Goal: Transaction & Acquisition: Purchase product/service

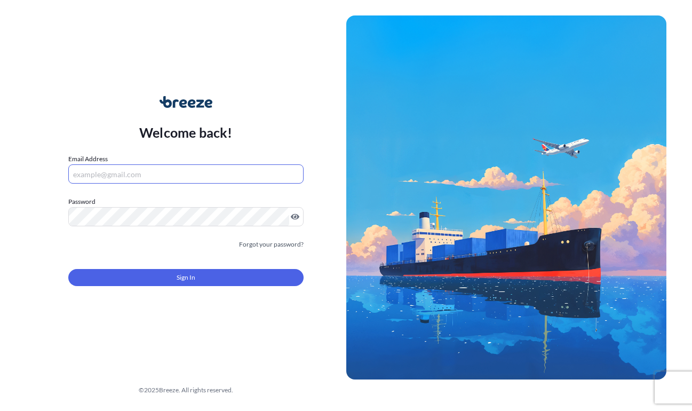
click at [189, 168] on input "Email Address" at bounding box center [185, 173] width 235 height 19
type input "[EMAIL_ADDRESS][DOMAIN_NAME]"
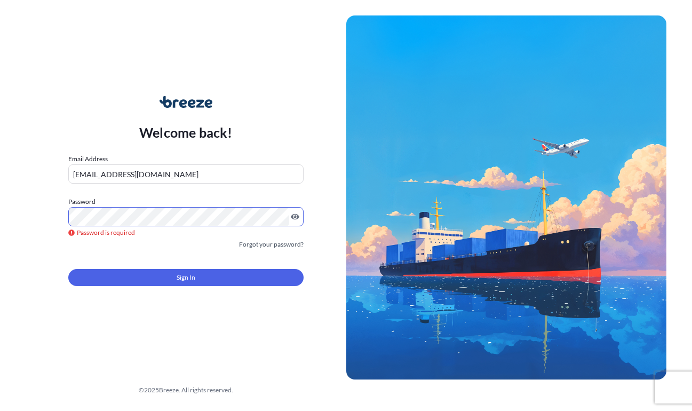
click at [169, 272] on div "Sign In" at bounding box center [185, 274] width 235 height 23
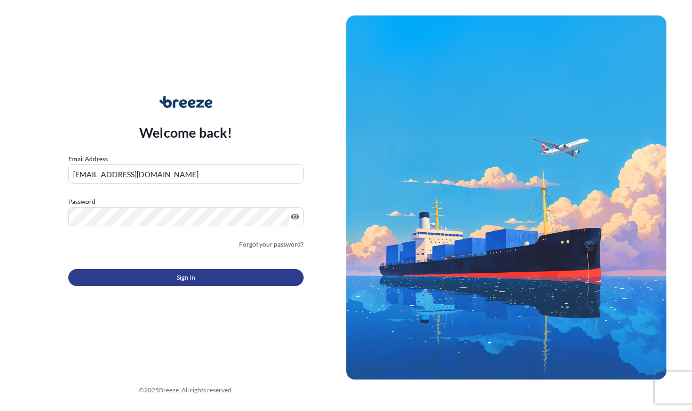
click at [165, 286] on button "Sign In" at bounding box center [185, 277] width 235 height 17
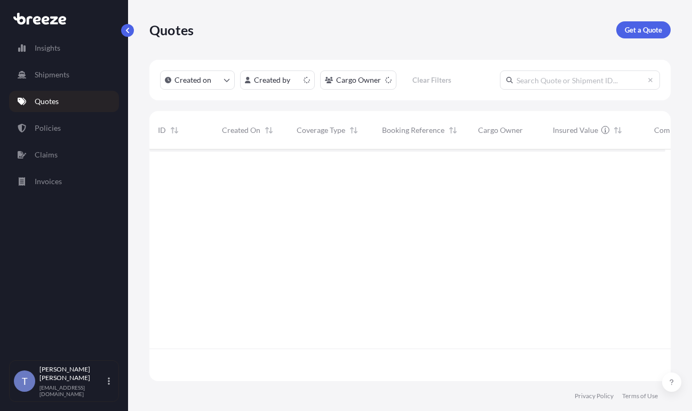
scroll to position [218, 508]
click at [637, 35] on p "Get a Quote" at bounding box center [643, 30] width 37 height 11
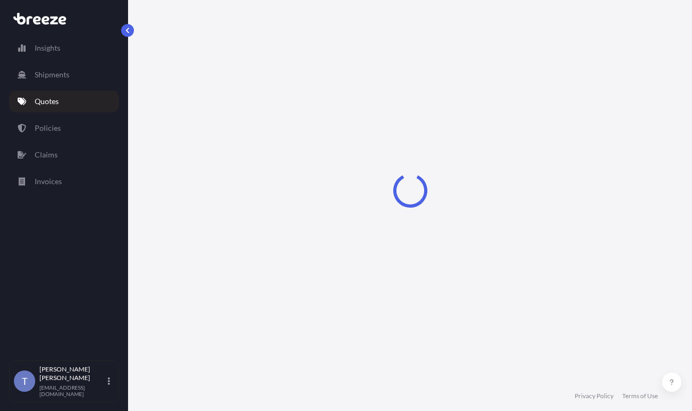
scroll to position [19, 0]
select select "Sea"
select select "1"
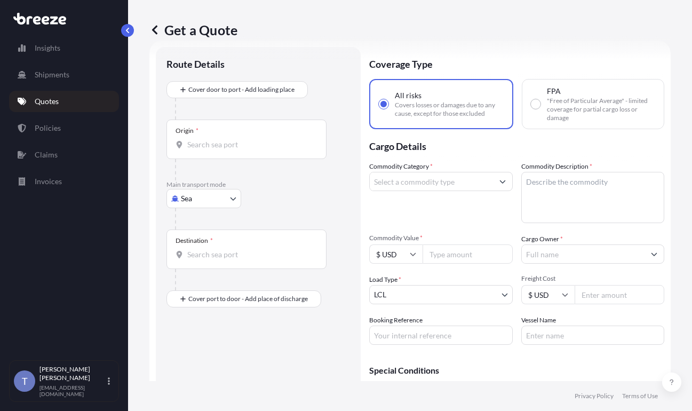
click at [203, 226] on body "Insights Shipments Quotes Policies Claims Invoices T [PERSON_NAME] [EMAIL_ADDRE…" at bounding box center [346, 245] width 692 height 491
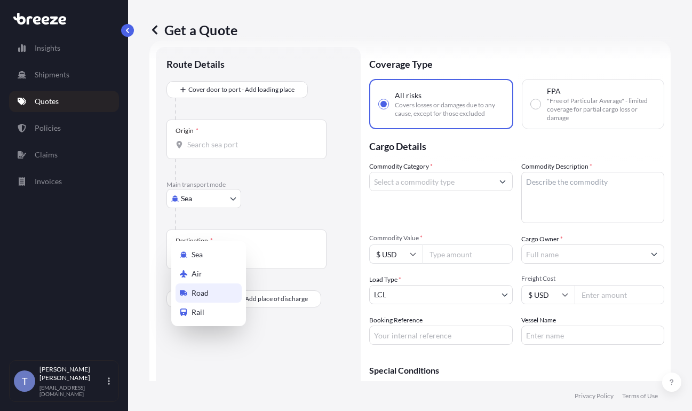
click at [227, 296] on div "Road" at bounding box center [209, 292] width 66 height 19
select select "Road"
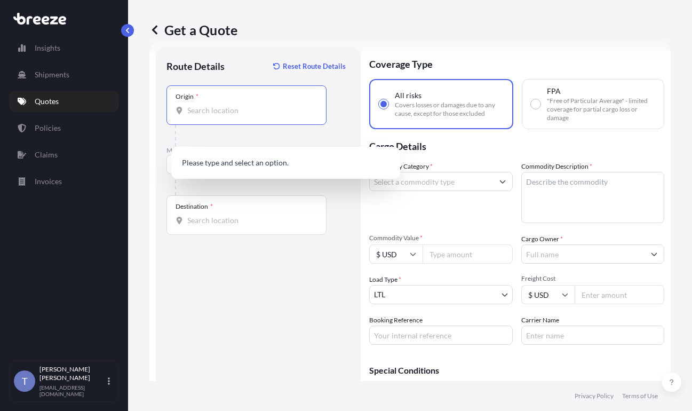
click at [249, 116] on input "Origin *" at bounding box center [250, 110] width 126 height 11
type input "90249"
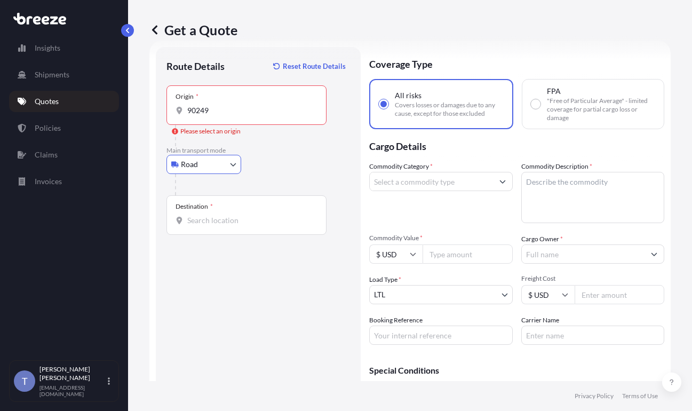
click at [256, 116] on input "90249" at bounding box center [250, 110] width 126 height 11
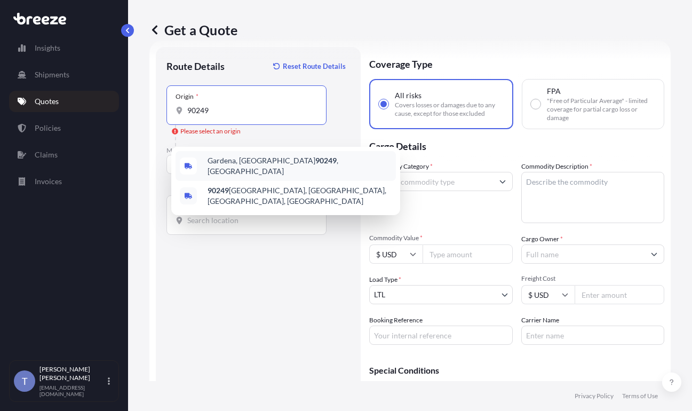
type input "[GEOGRAPHIC_DATA], [GEOGRAPHIC_DATA]"
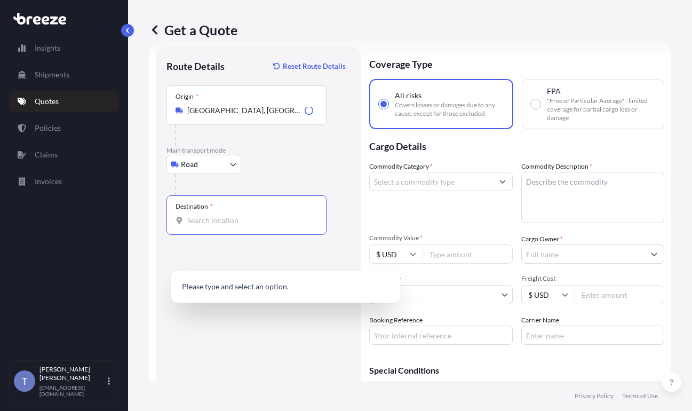
click at [242, 226] on input "Destination *" at bounding box center [250, 220] width 126 height 11
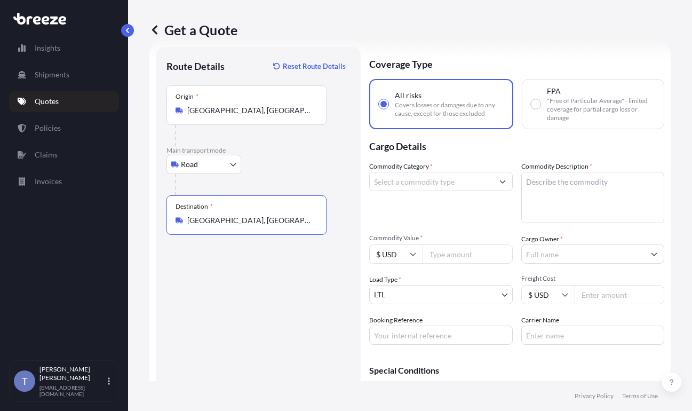
type input "[GEOGRAPHIC_DATA], [GEOGRAPHIC_DATA]"
click at [473, 191] on input "Commodity Category *" at bounding box center [431, 181] width 123 height 19
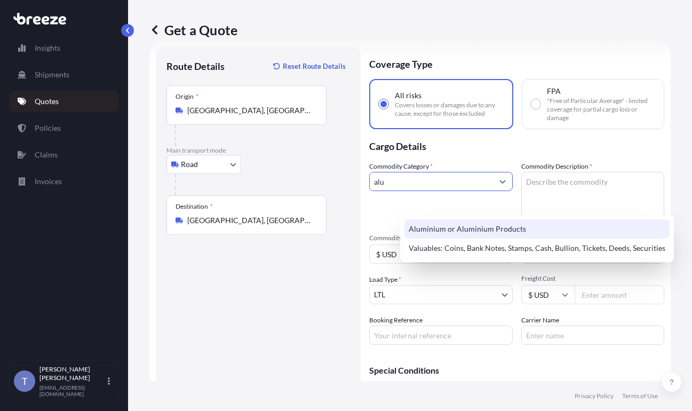
click at [473, 226] on div "Aluminium or Aluminium Products" at bounding box center [537, 228] width 265 height 19
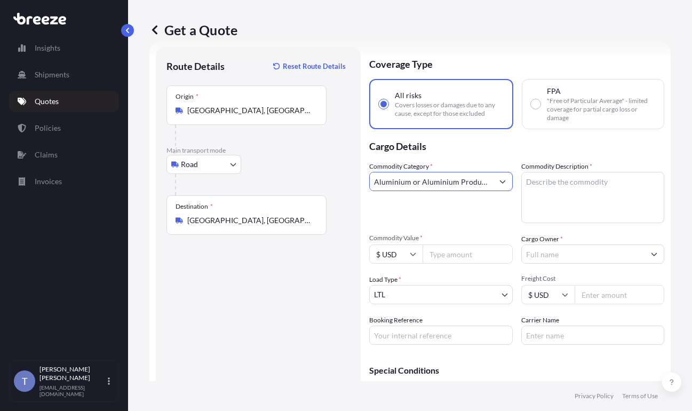
type input "Aluminium or Aluminium Products"
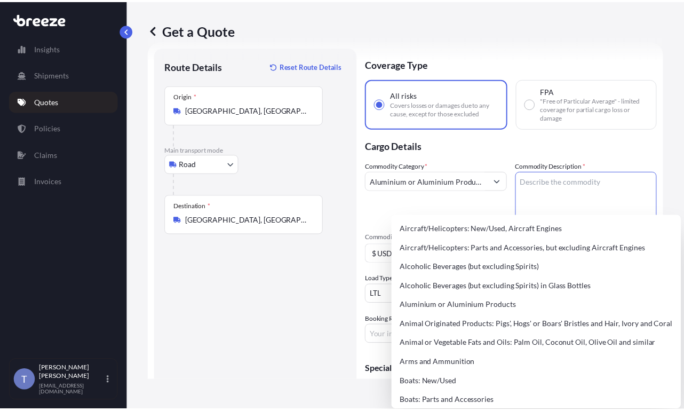
click at [582, 215] on div "Aircraft/Helicopters: New/Used, Aircraft Engines Aircraft/Helicopters: Parts an…" at bounding box center [542, 313] width 293 height 196
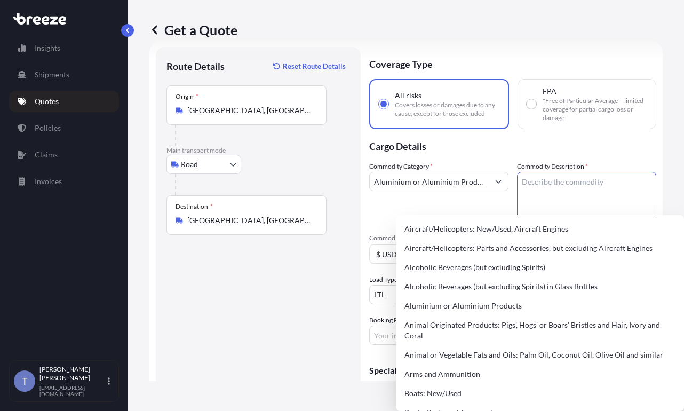
paste textarea "SIGNS"
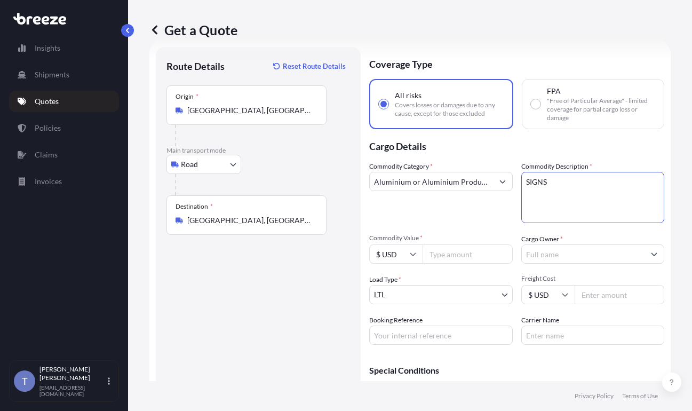
type textarea "SIGNS"
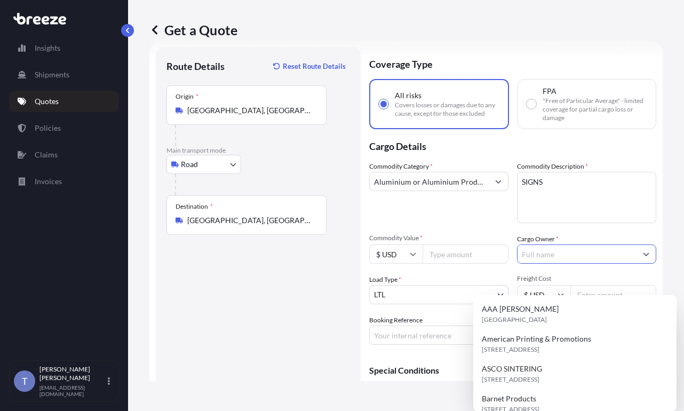
click at [572, 264] on input "Cargo Owner *" at bounding box center [577, 253] width 119 height 19
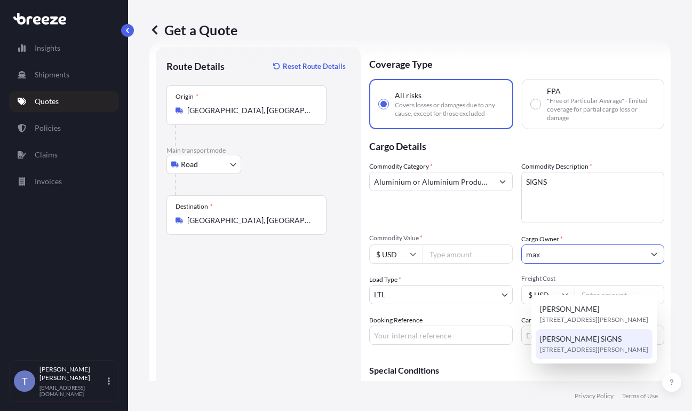
click at [606, 355] on span "[STREET_ADDRESS][PERSON_NAME]" at bounding box center [594, 349] width 108 height 11
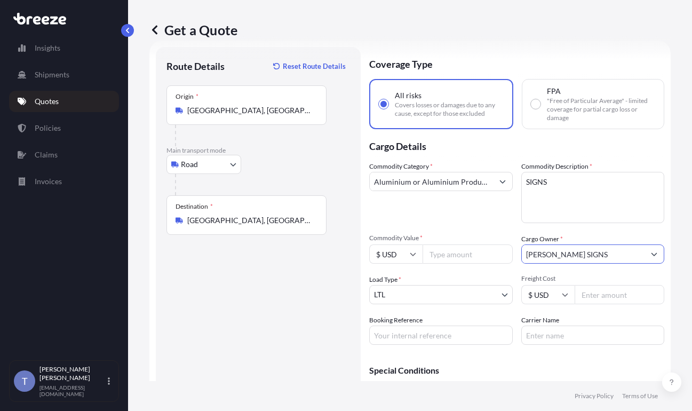
type input "[PERSON_NAME] SIGNS"
click at [470, 345] on input "Booking Reference" at bounding box center [441, 335] width 144 height 19
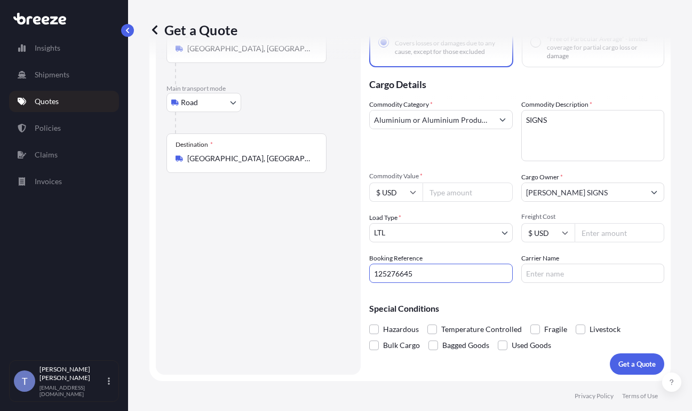
scroll to position [126, 0]
type input "125276645"
click at [573, 264] on input "Carrier Name" at bounding box center [593, 273] width 144 height 19
type input "GLOVALINK"
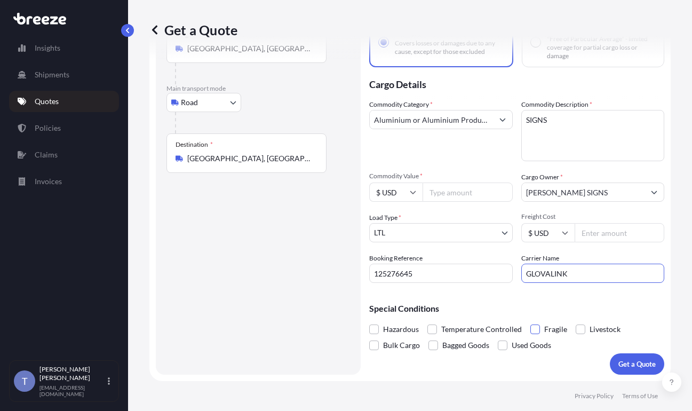
click at [540, 325] on span at bounding box center [535, 329] width 10 height 10
click at [530, 321] on input "Fragile" at bounding box center [530, 321] width 0 height 0
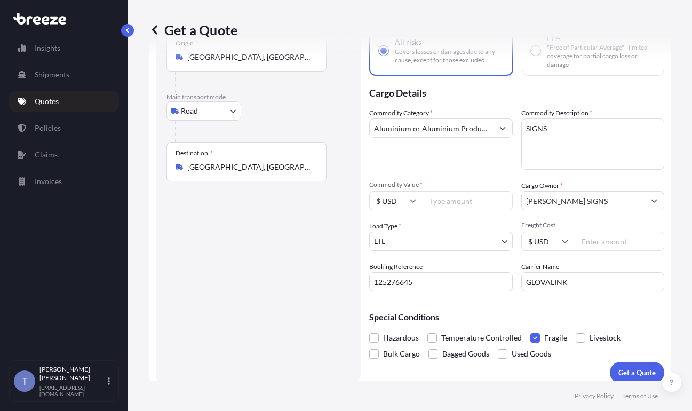
click at [468, 210] on input "Commodity Value *" at bounding box center [468, 200] width 90 height 19
type input "8000"
click at [468, 210] on div "Commodity Value * $ USD 8000" at bounding box center [441, 195] width 144 height 30
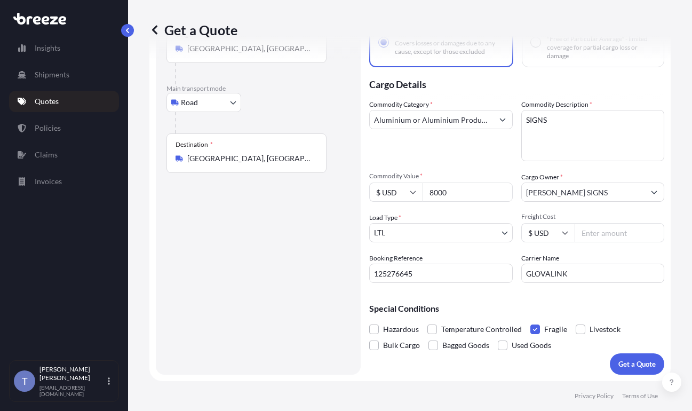
scroll to position [128, 0]
click at [625, 359] on p "Get a Quote" at bounding box center [637, 364] width 37 height 11
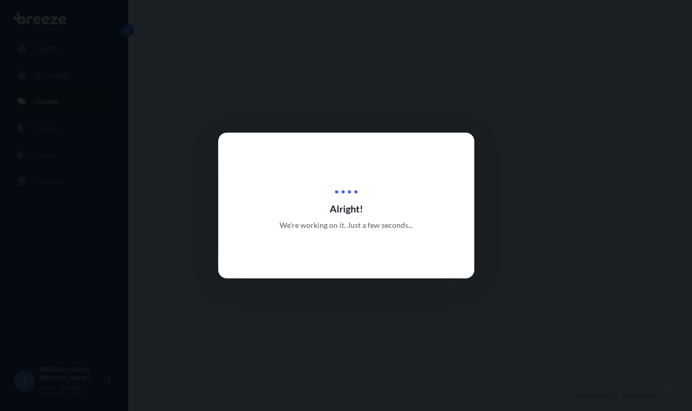
select select "Road"
select select "1"
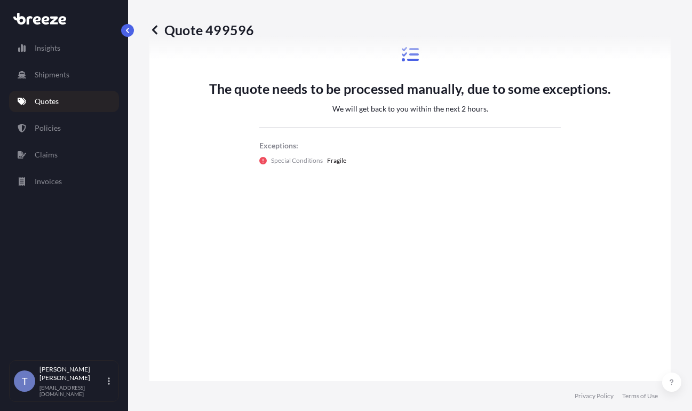
scroll to position [778, 0]
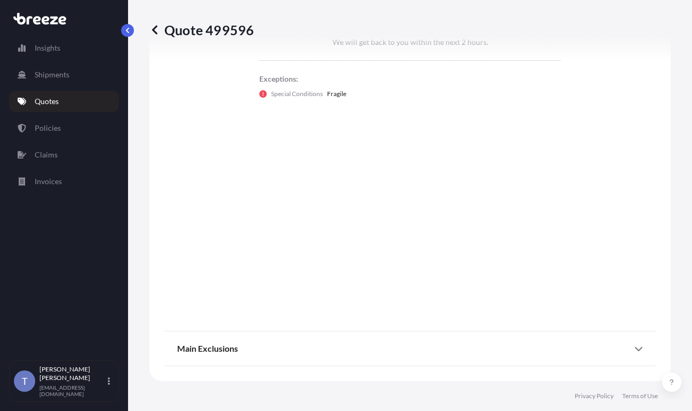
click at [63, 102] on link "Quotes" at bounding box center [64, 101] width 110 height 21
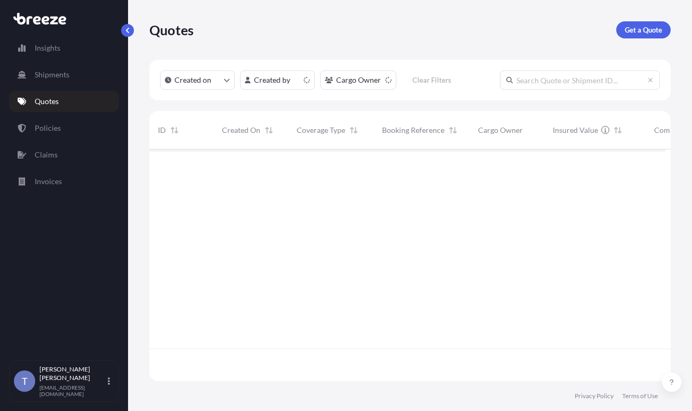
scroll to position [218, 508]
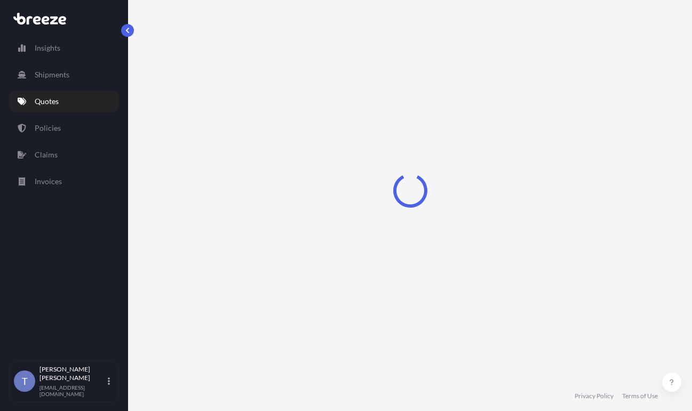
select select "Road"
select select "1"
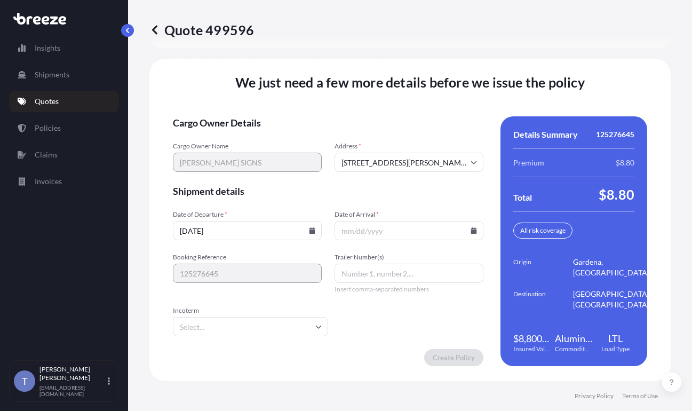
scroll to position [1745, 0]
click at [225, 228] on input "09/22/2025" at bounding box center [247, 230] width 149 height 19
click at [317, 226] on input "09/22/2025" at bounding box center [247, 230] width 149 height 19
click at [310, 227] on icon at bounding box center [313, 230] width 6 height 6
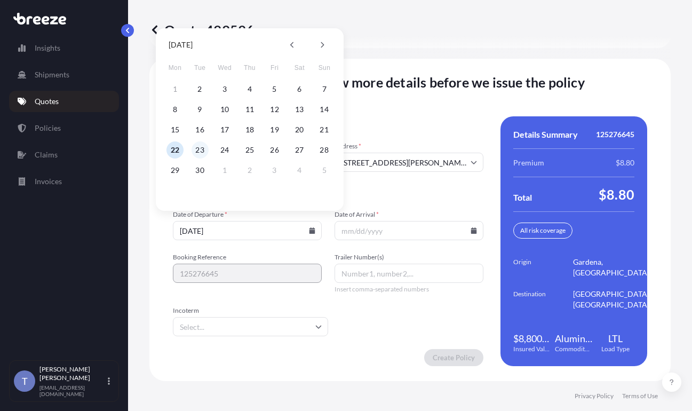
click at [194, 148] on button "23" at bounding box center [200, 149] width 17 height 17
type input "09/23/2025"
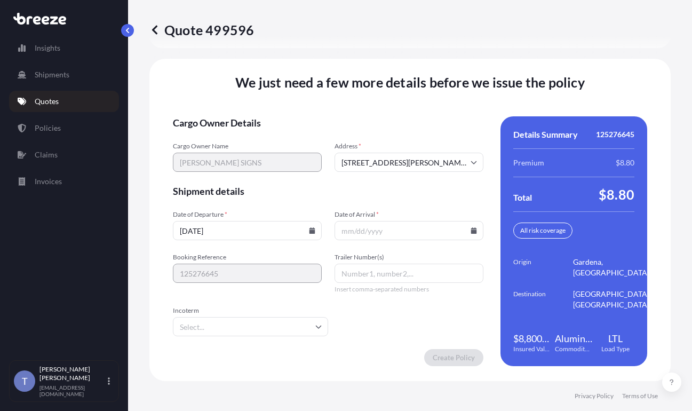
click at [399, 221] on input "Date of Arrival *" at bounding box center [409, 230] width 149 height 19
click at [473, 223] on input "Date of Arrival *" at bounding box center [409, 230] width 149 height 19
click at [471, 227] on icon at bounding box center [474, 230] width 6 height 6
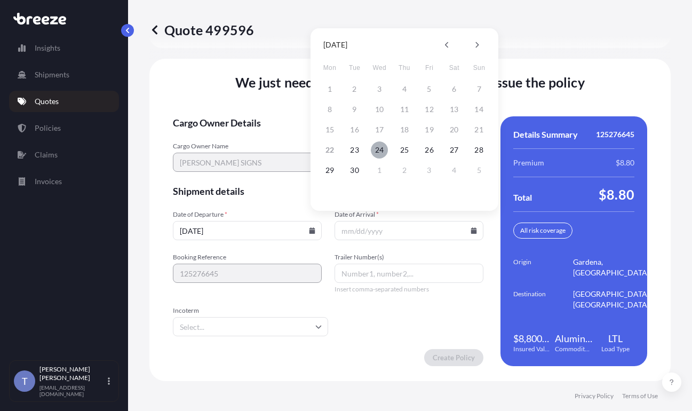
click at [379, 149] on button "24" at bounding box center [379, 149] width 17 height 17
type input "09/24/2025"
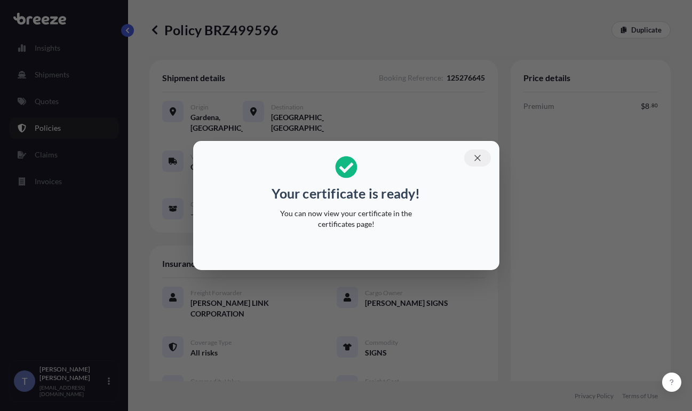
click at [482, 153] on icon "button" at bounding box center [478, 158] width 10 height 10
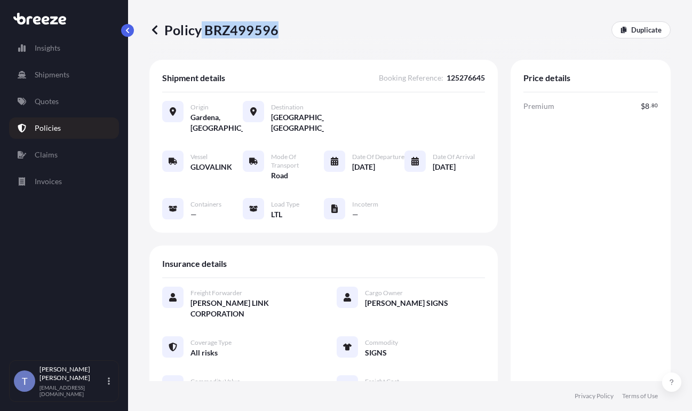
drag, startPoint x: 207, startPoint y: 34, endPoint x: 281, endPoint y: 34, distance: 73.6
click at [279, 34] on p "Policy BRZ499596" at bounding box center [213, 29] width 129 height 17
copy p "BRZ499596"
click at [524, 218] on div "Premium $ 8 . 80 Total $ 8 . 80" at bounding box center [591, 268] width 134 height 335
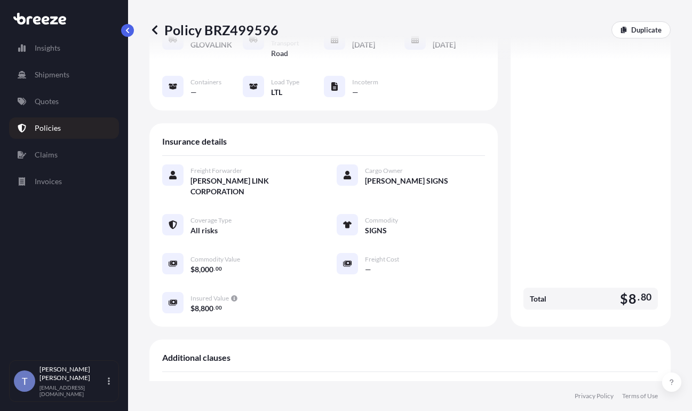
scroll to position [267, 0]
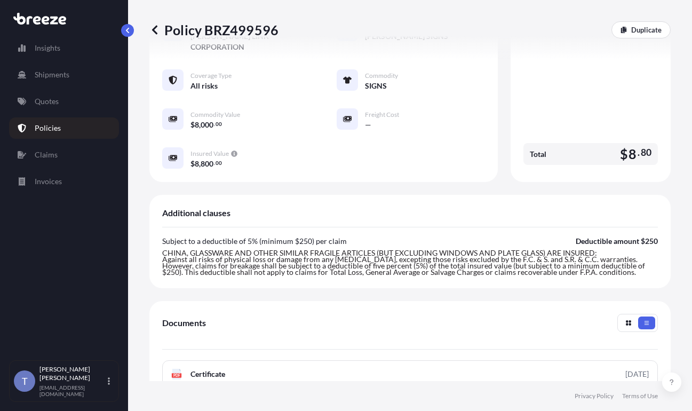
click at [484, 162] on div "Insurance details Freight Forwarder GLOVA LINK CORPORATION Cargo Owner MAXWELL …" at bounding box center [323, 80] width 348 height 203
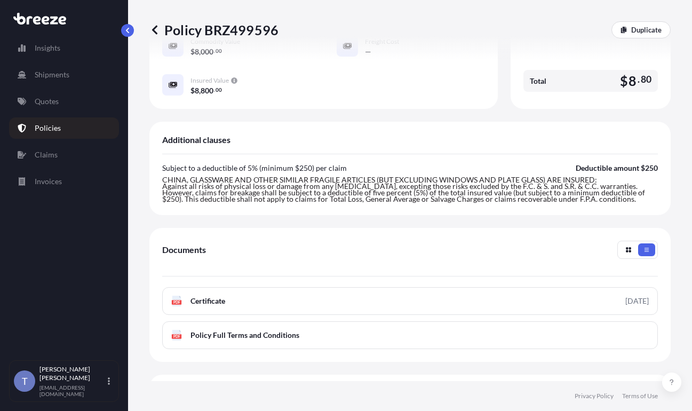
scroll to position [497, 0]
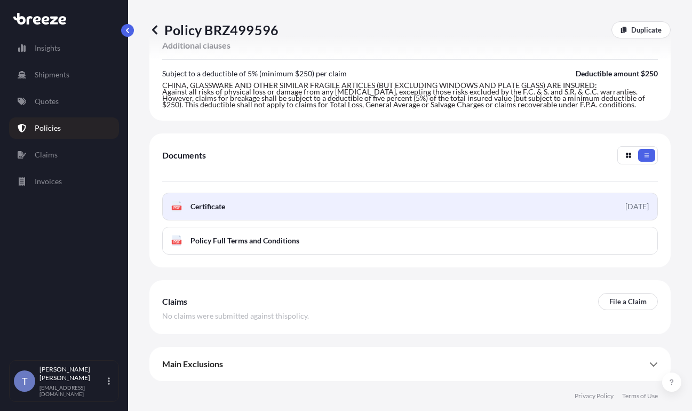
click at [429, 193] on link "PDF Certificate 2025-09-22" at bounding box center [410, 207] width 496 height 28
